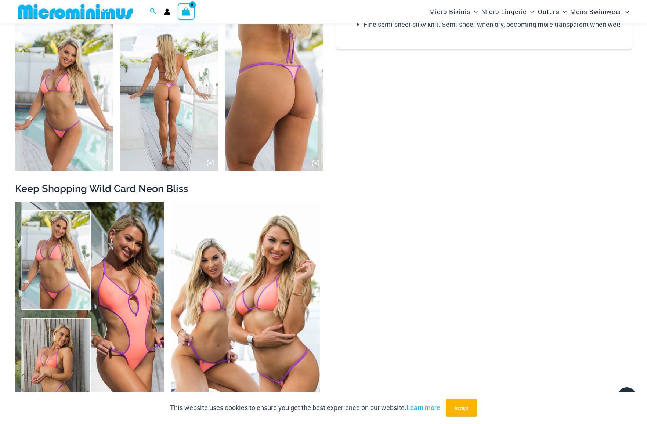
scroll to position [1128, 0]
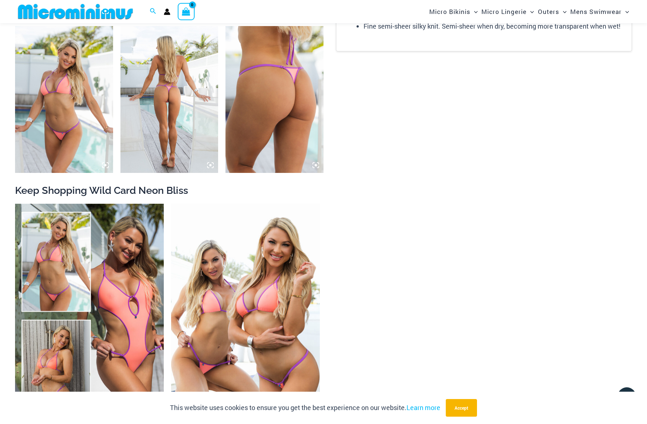
click at [54, 143] on img at bounding box center [64, 99] width 98 height 147
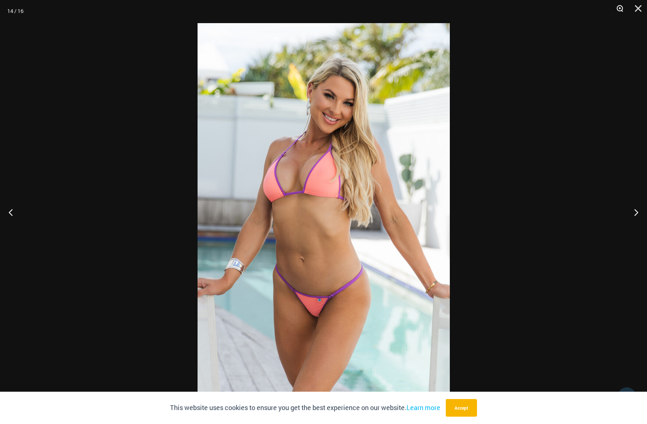
click at [619, 9] on button "Zoom" at bounding box center [617, 11] width 18 height 22
click at [620, 8] on button "Zoom" at bounding box center [617, 11] width 18 height 22
click at [455, 410] on button "Accept" at bounding box center [461, 408] width 31 height 18
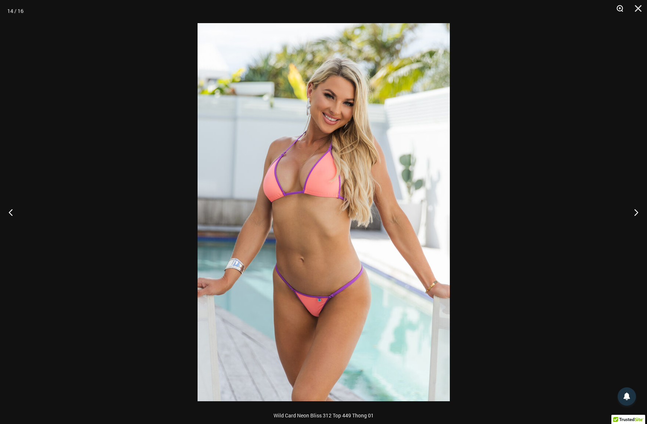
click at [619, 10] on button "Zoom" at bounding box center [617, 11] width 18 height 22
click at [638, 215] on button "Next" at bounding box center [634, 212] width 28 height 37
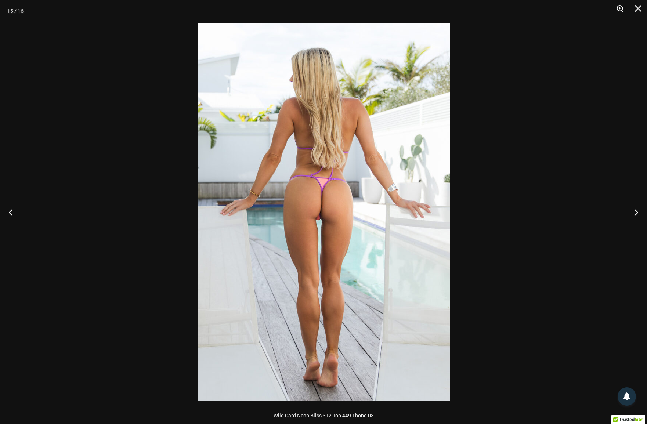
click at [621, 7] on button "Zoom" at bounding box center [617, 11] width 18 height 22
click at [635, 215] on button "Next" at bounding box center [634, 212] width 28 height 37
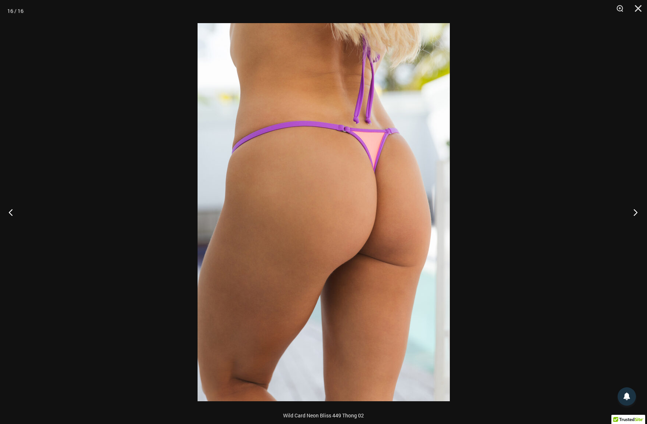
click at [639, 212] on button "Next" at bounding box center [634, 212] width 28 height 37
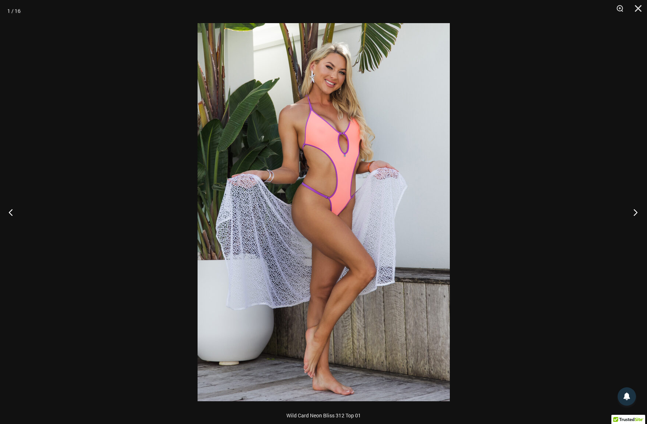
click at [639, 212] on button "Next" at bounding box center [634, 212] width 28 height 37
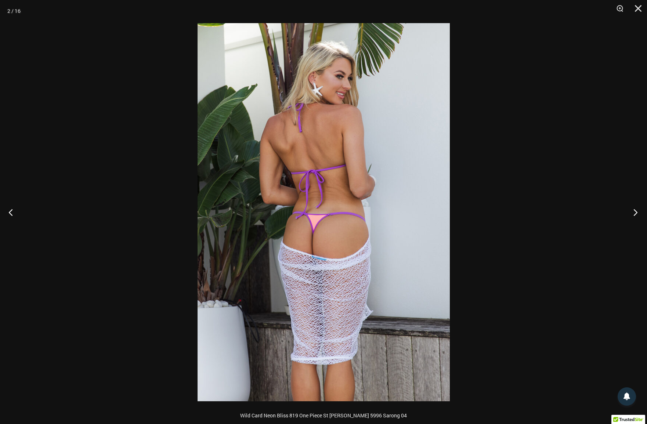
click at [639, 212] on button "Next" at bounding box center [634, 212] width 28 height 37
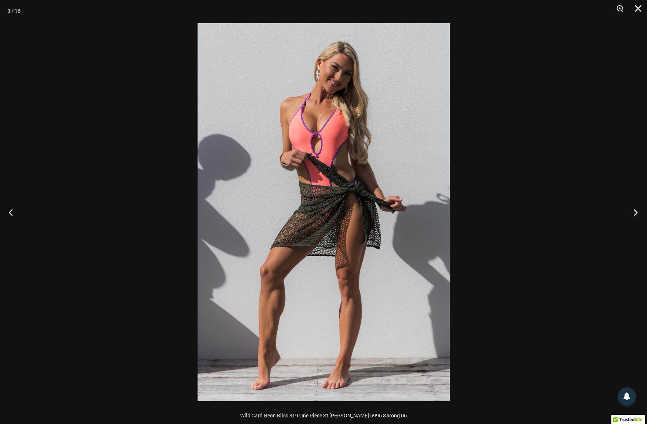
click at [639, 212] on button "Next" at bounding box center [634, 212] width 28 height 37
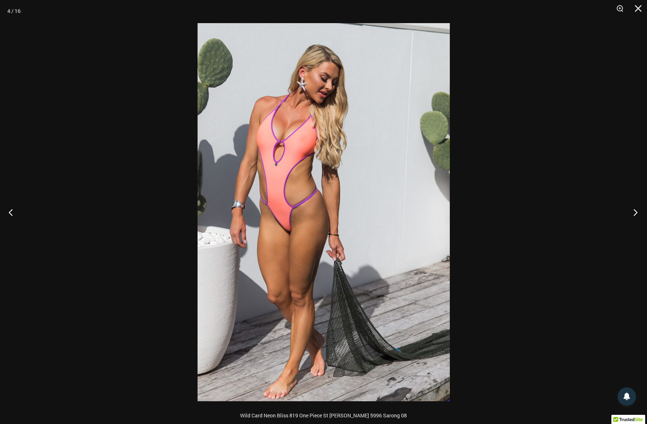
click at [639, 212] on button "Next" at bounding box center [634, 212] width 28 height 37
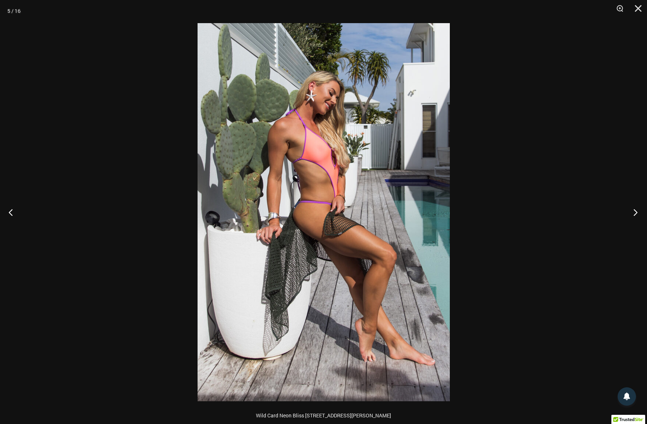
click at [639, 212] on button "Next" at bounding box center [634, 212] width 28 height 37
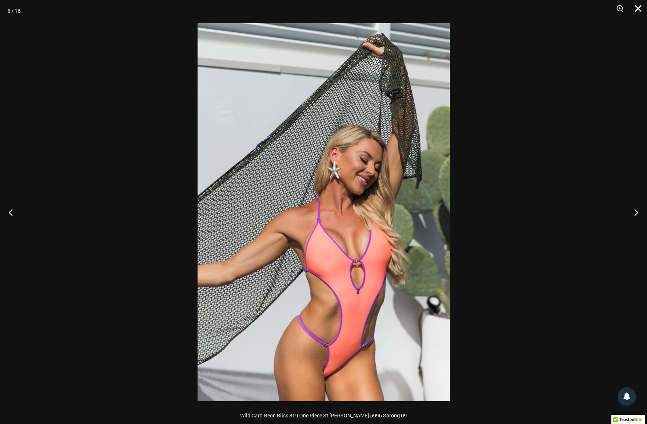
click at [636, 9] on button "Close" at bounding box center [636, 11] width 18 height 22
